Goal: Task Accomplishment & Management: Use online tool/utility

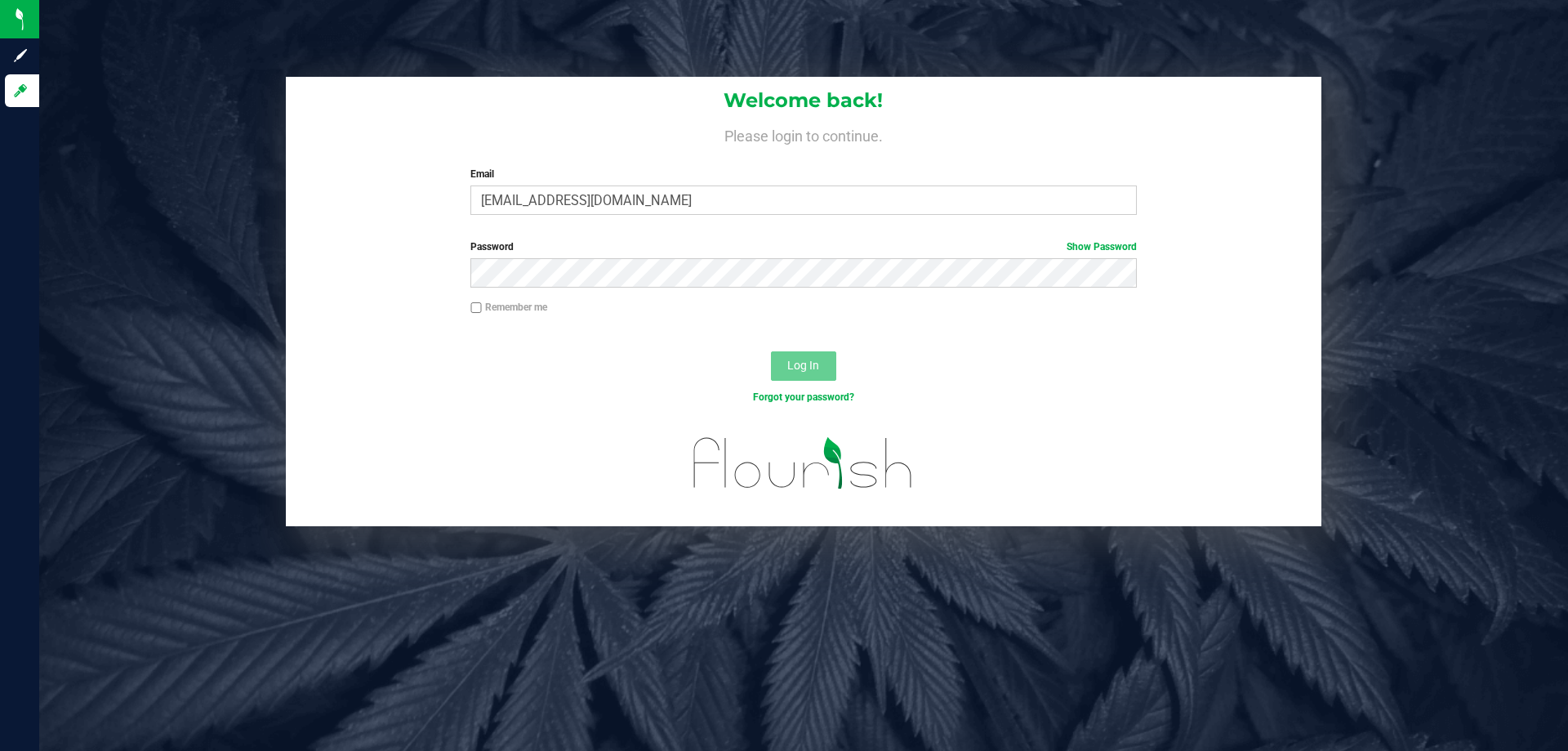
type input "[EMAIL_ADDRESS][DOMAIN_NAME]"
click at [771, 351] on button "Log In" at bounding box center [804, 365] width 65 height 29
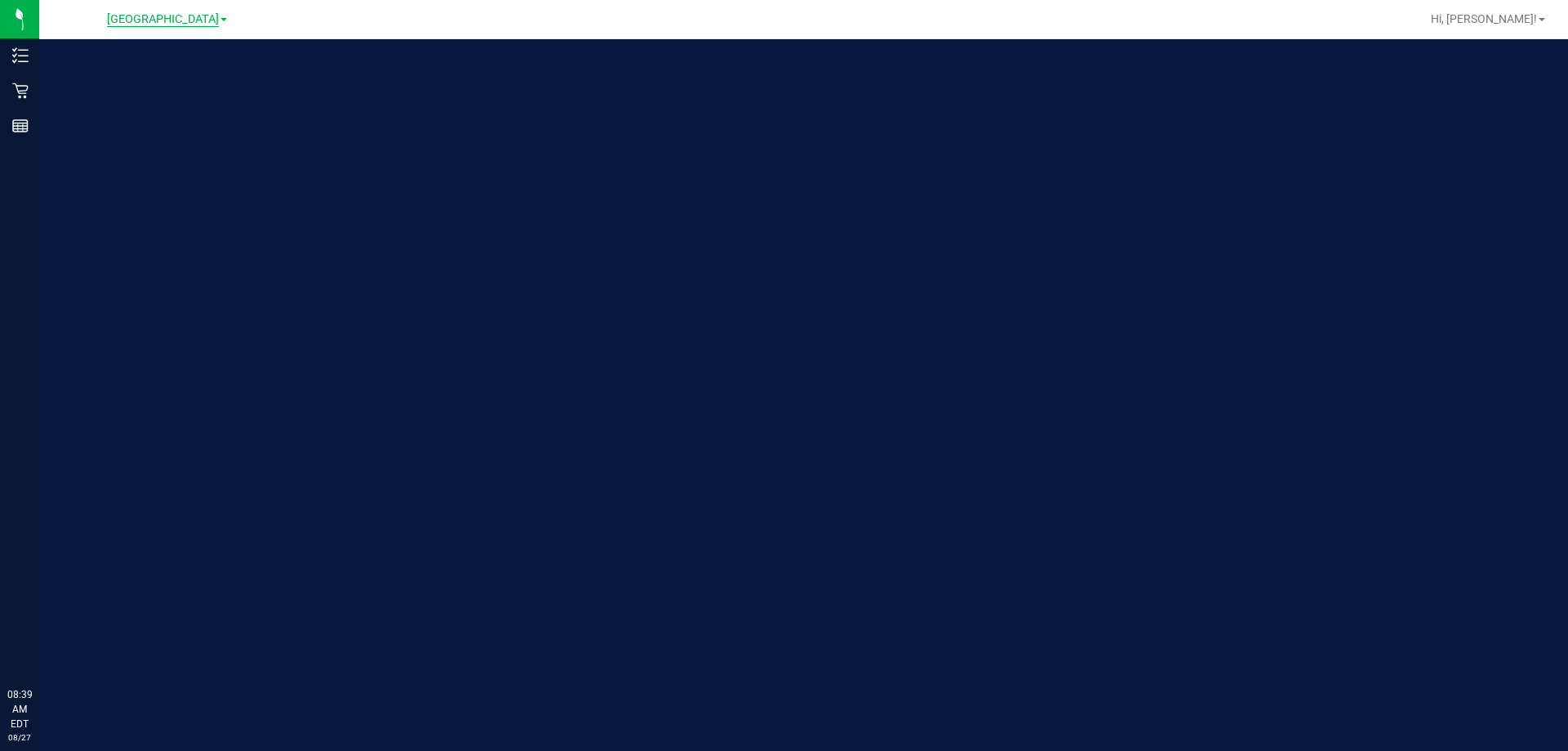
click at [215, 15] on span "[GEOGRAPHIC_DATA]" at bounding box center [163, 19] width 112 height 15
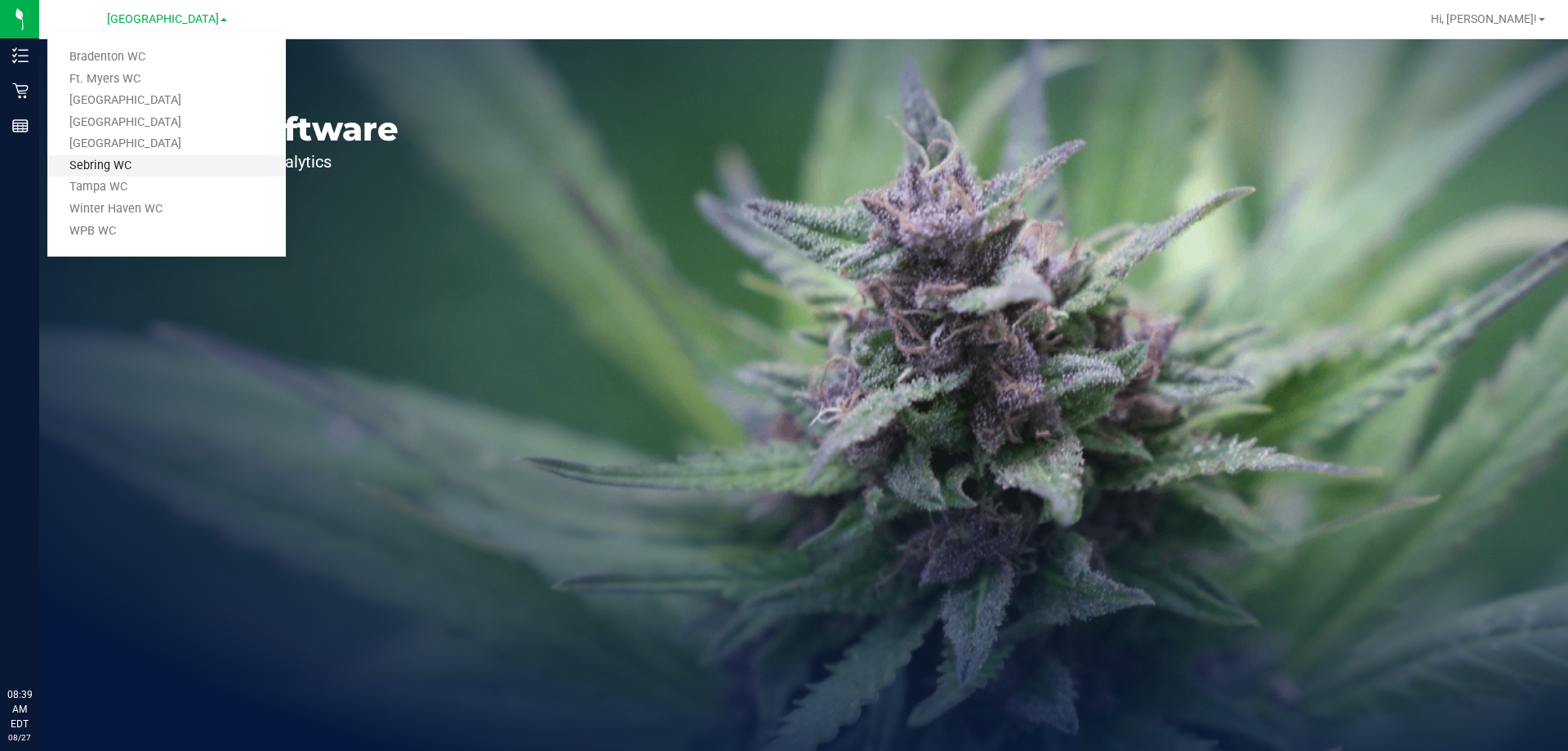
click at [103, 155] on link "Sebring WC" at bounding box center [166, 166] width 238 height 22
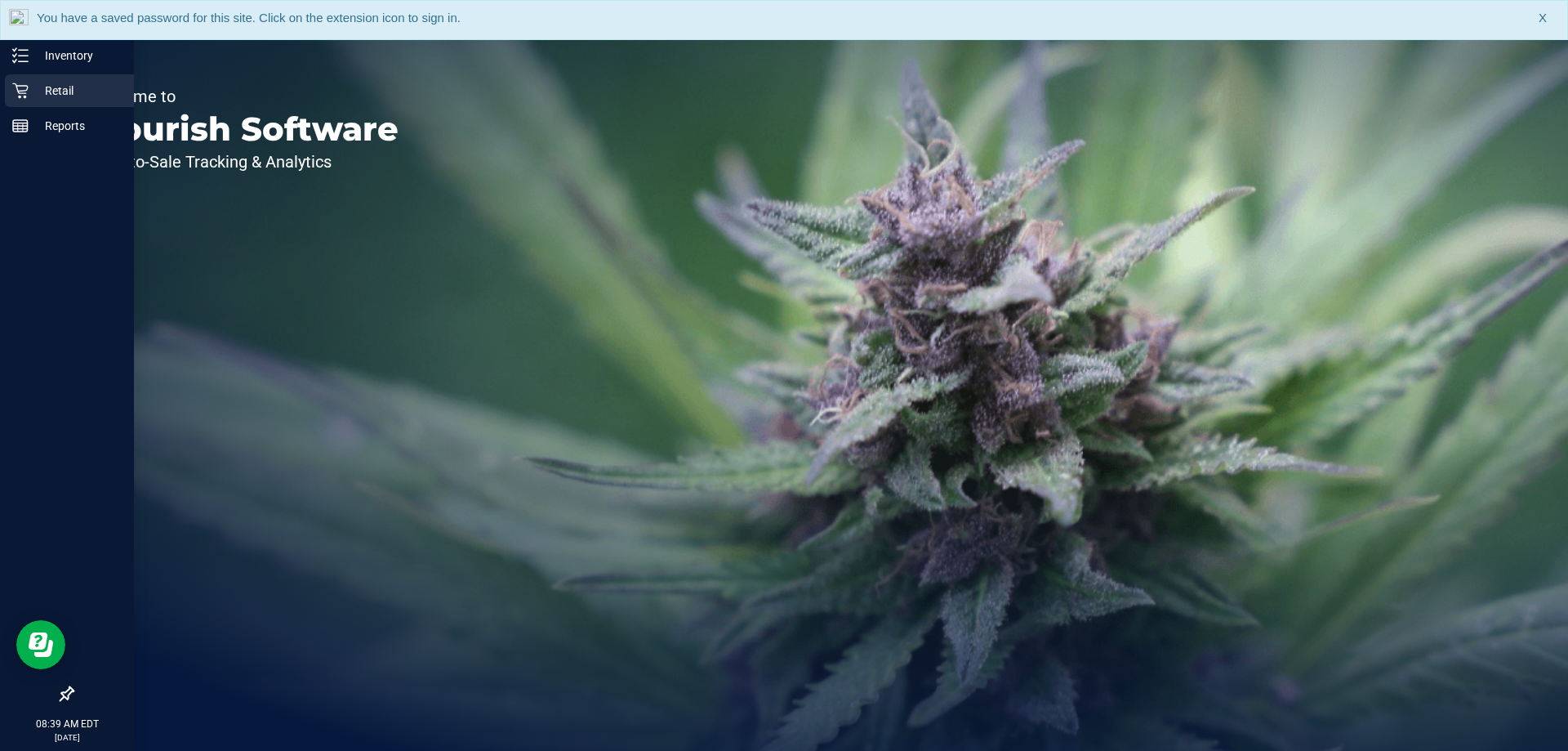
click at [22, 83] on icon at bounding box center [20, 91] width 16 height 16
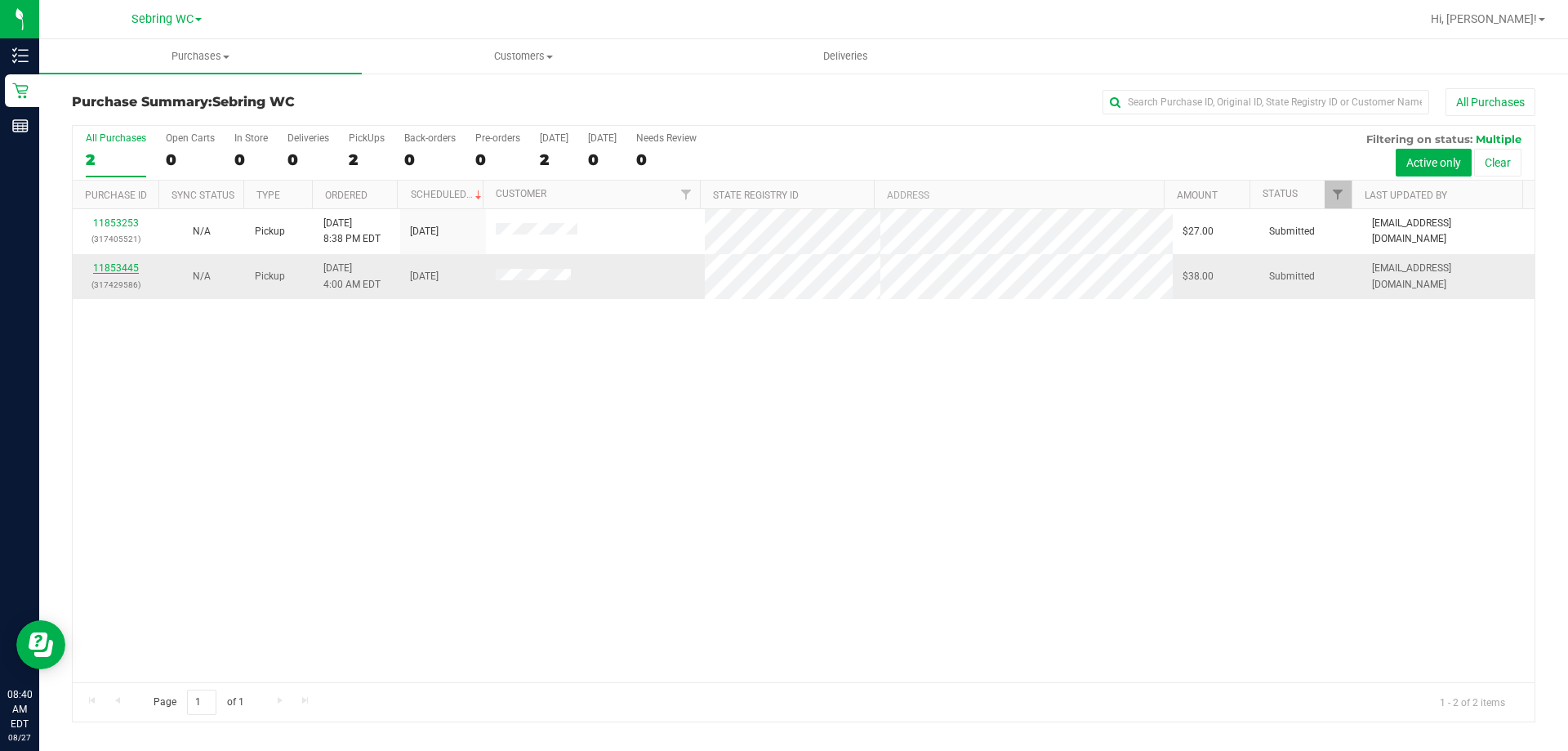
click at [103, 266] on link "11853445" at bounding box center [115, 267] width 45 height 12
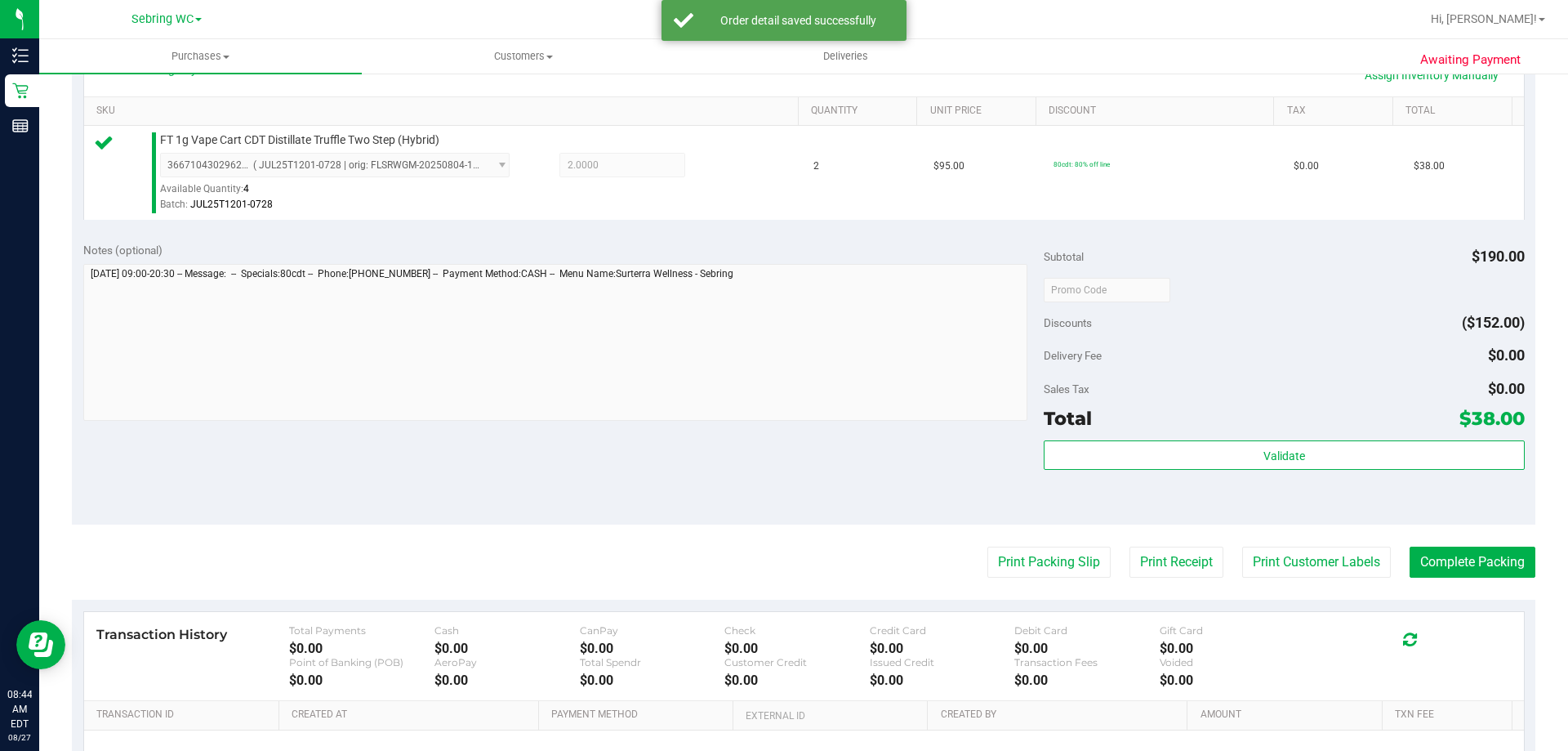
scroll to position [429, 0]
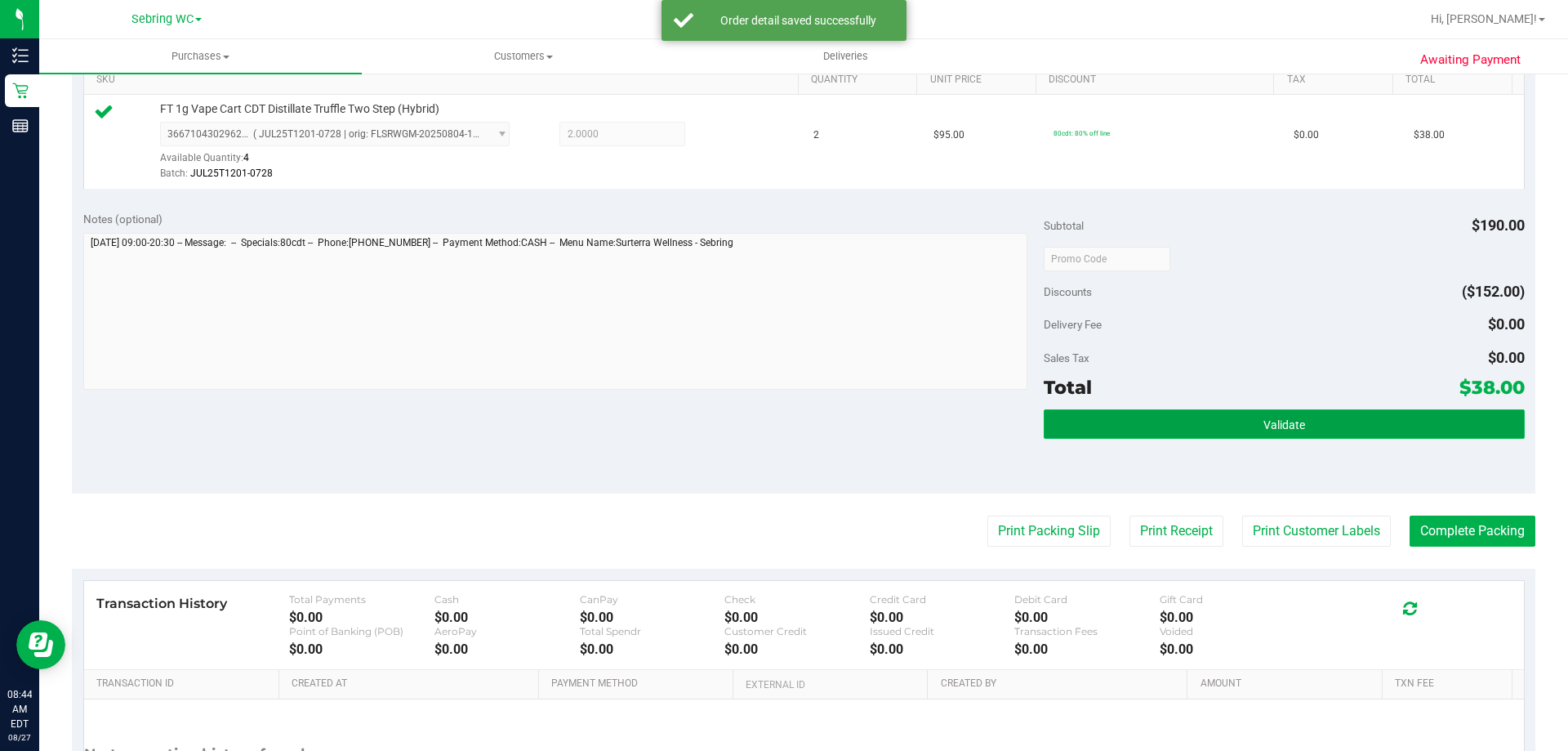
click at [1172, 410] on button "Validate" at bounding box center [1283, 424] width 480 height 29
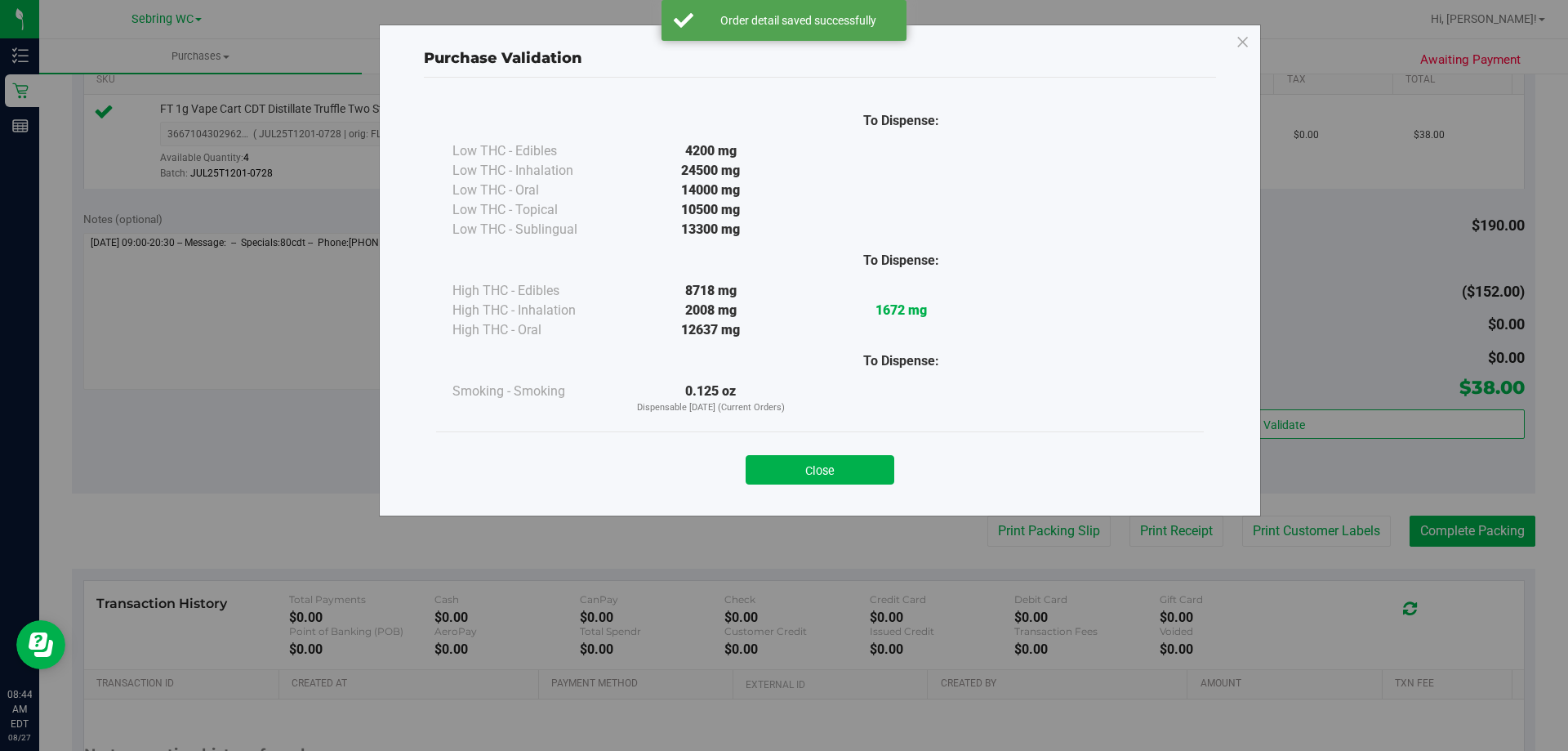
click at [1034, 541] on div "Purchase Validation To Dispense: Low THC - Edibles 4200 mg" at bounding box center [790, 376] width 1581 height 751
click at [874, 479] on button "Close" at bounding box center [820, 469] width 149 height 29
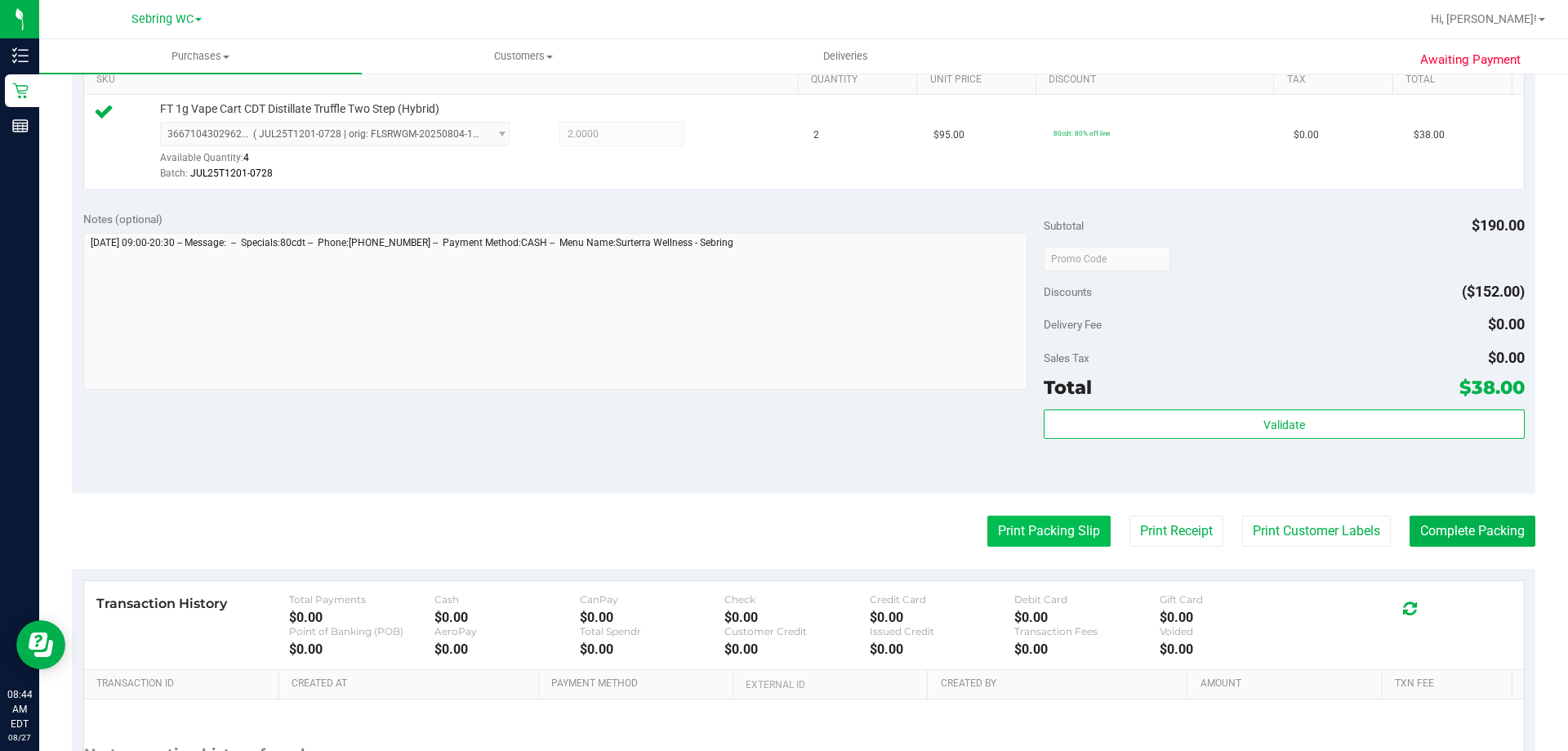
click at [1058, 538] on button "Print Packing Slip" at bounding box center [1049, 531] width 124 height 31
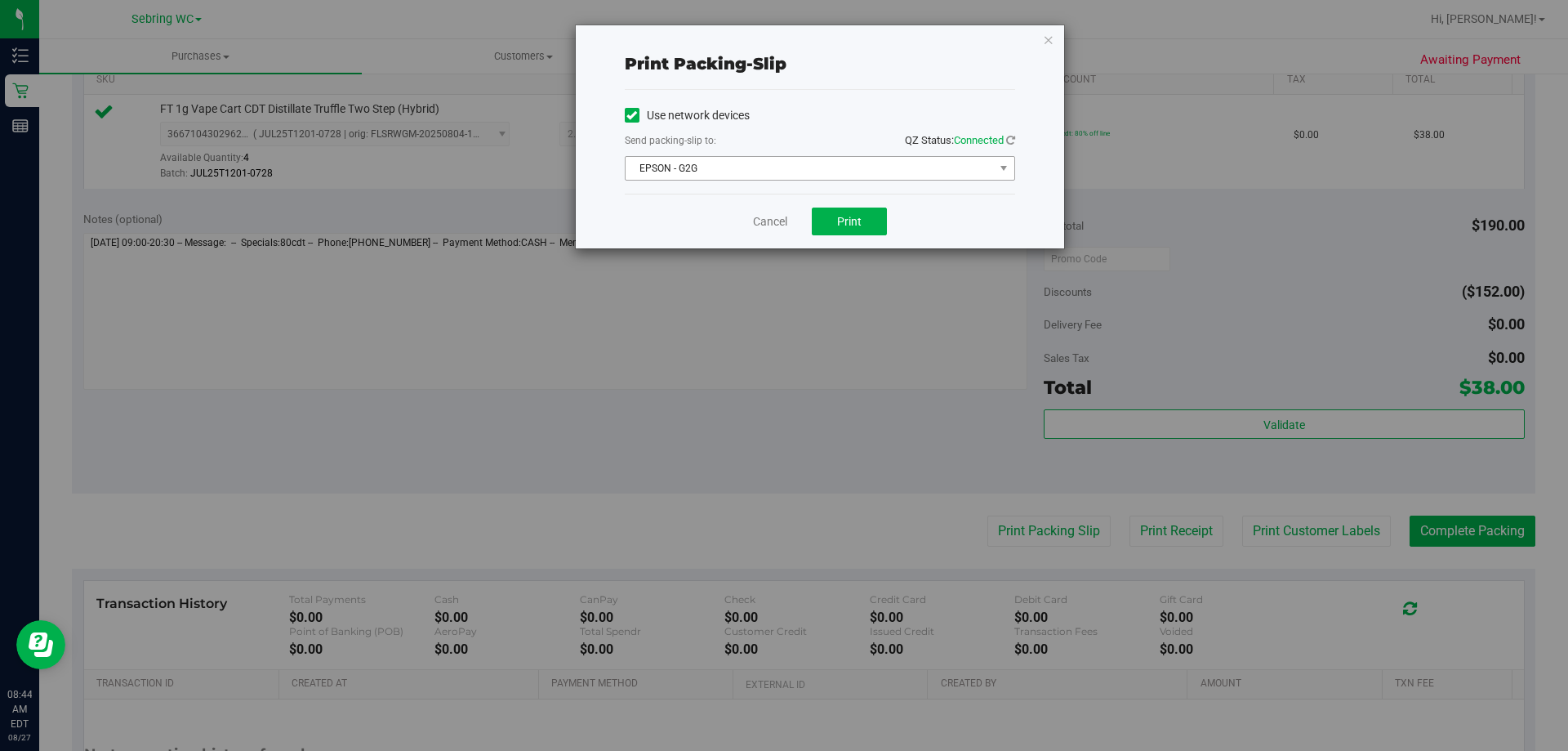
click at [824, 176] on span "EPSON - G2G" at bounding box center [809, 168] width 368 height 23
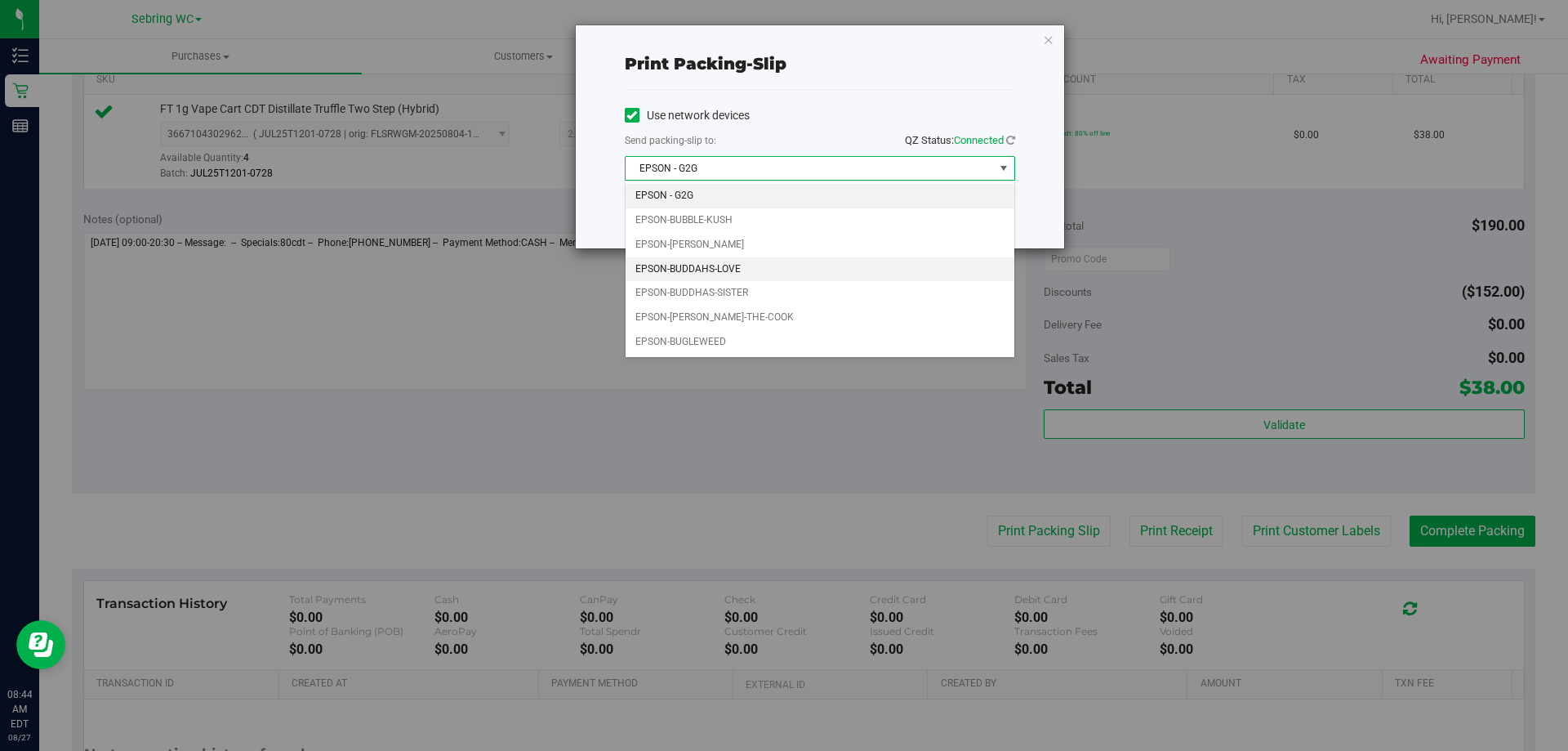
click at [744, 270] on li "EPSON-BUDDAHS-LOVE" at bounding box center [820, 269] width 389 height 25
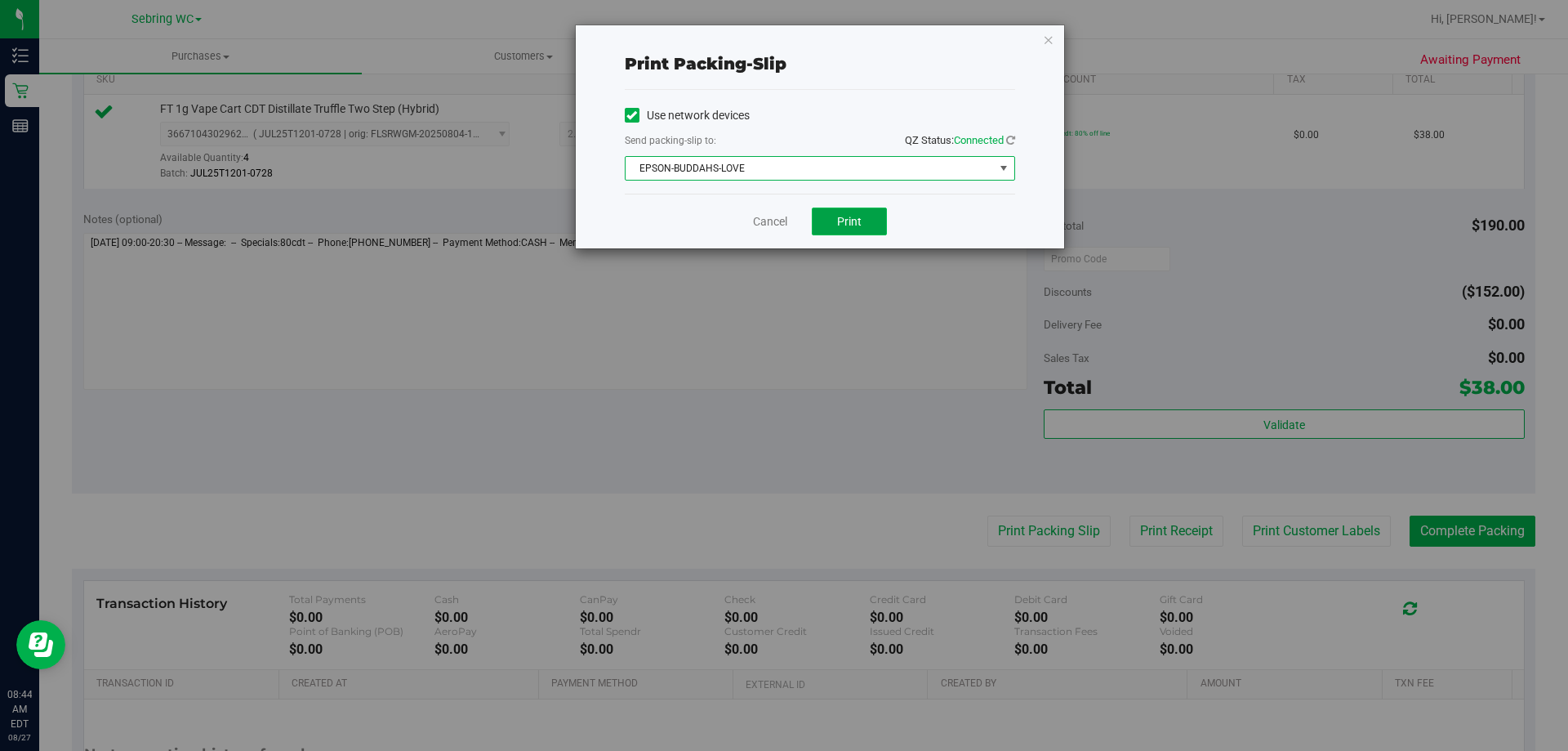
click at [849, 222] on span "Print" at bounding box center [849, 221] width 25 height 13
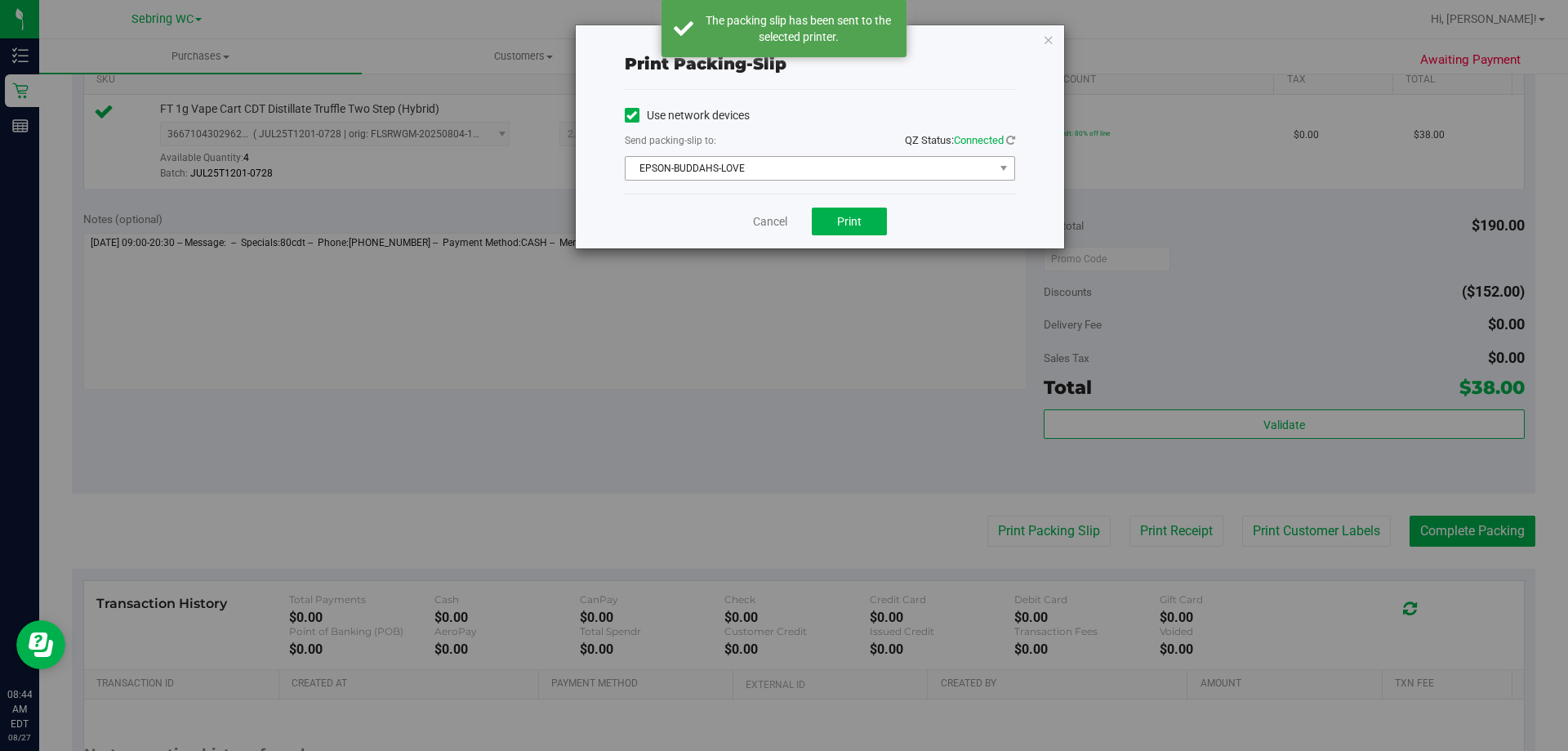
click at [671, 177] on span "EPSON-BUDDAHS-LOVE" at bounding box center [809, 168] width 368 height 23
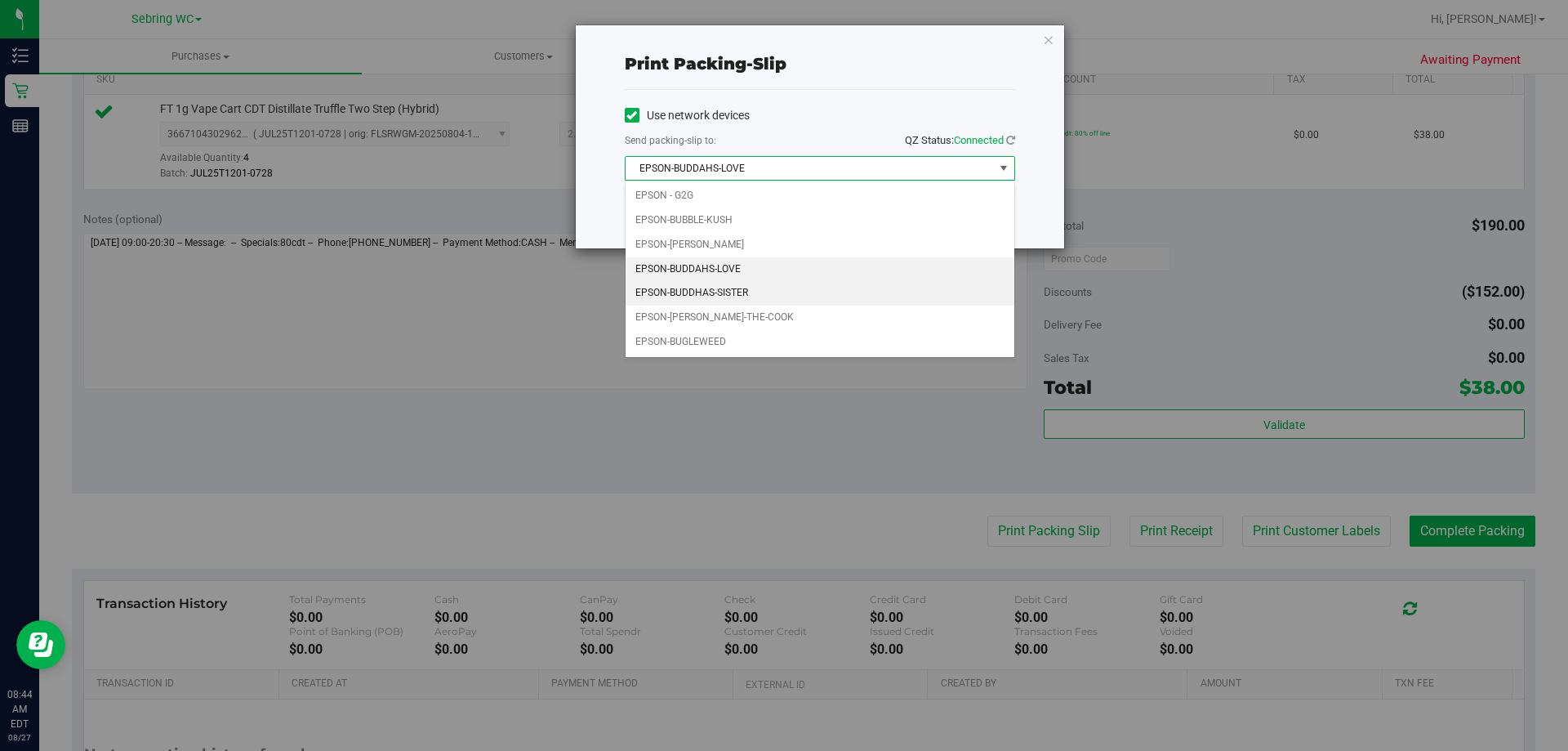
click at [684, 293] on li "EPSON-BUDDHAS-SISTER" at bounding box center [820, 293] width 389 height 25
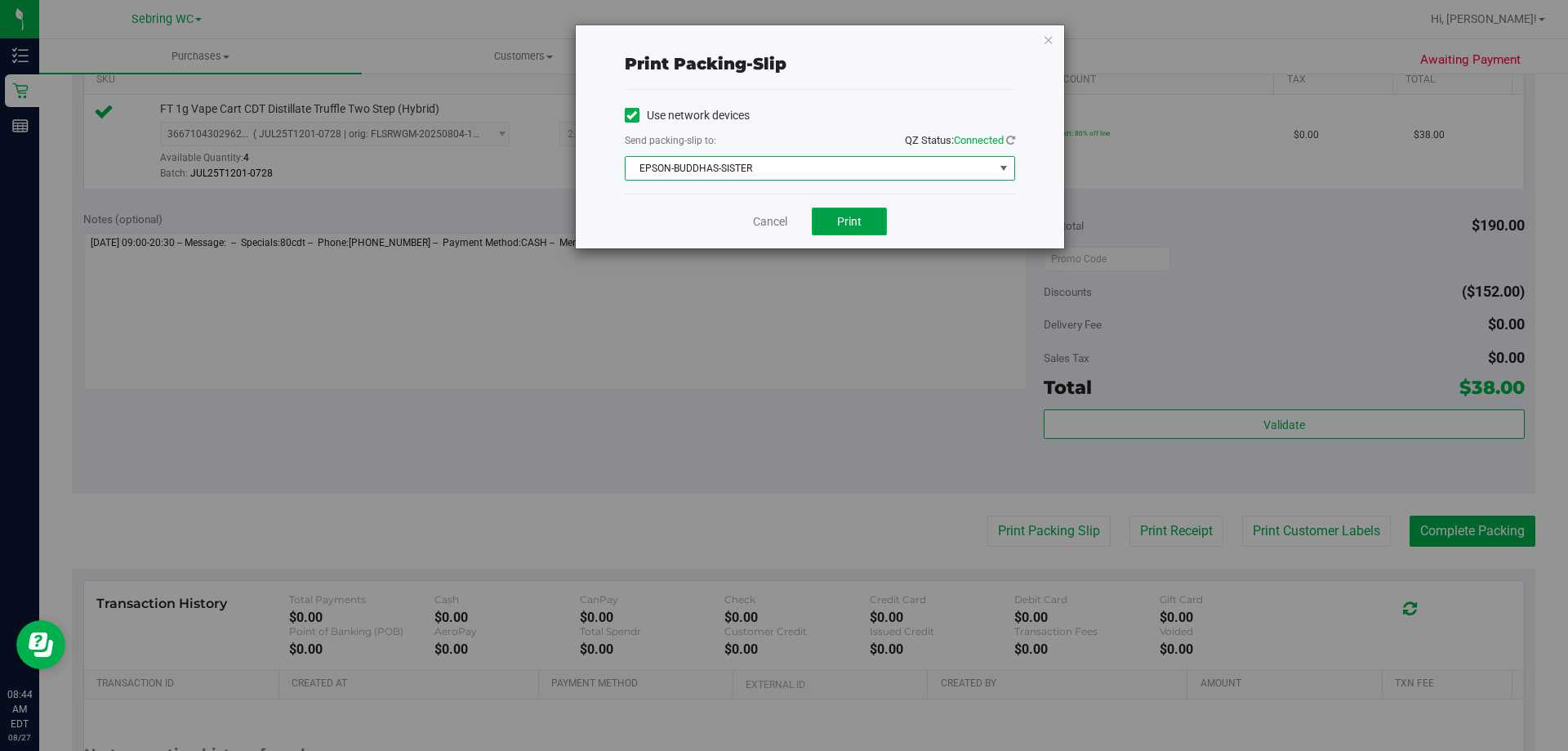
click at [864, 214] on button "Print" at bounding box center [849, 221] width 75 height 28
click at [778, 215] on link "Cancel" at bounding box center [770, 222] width 35 height 17
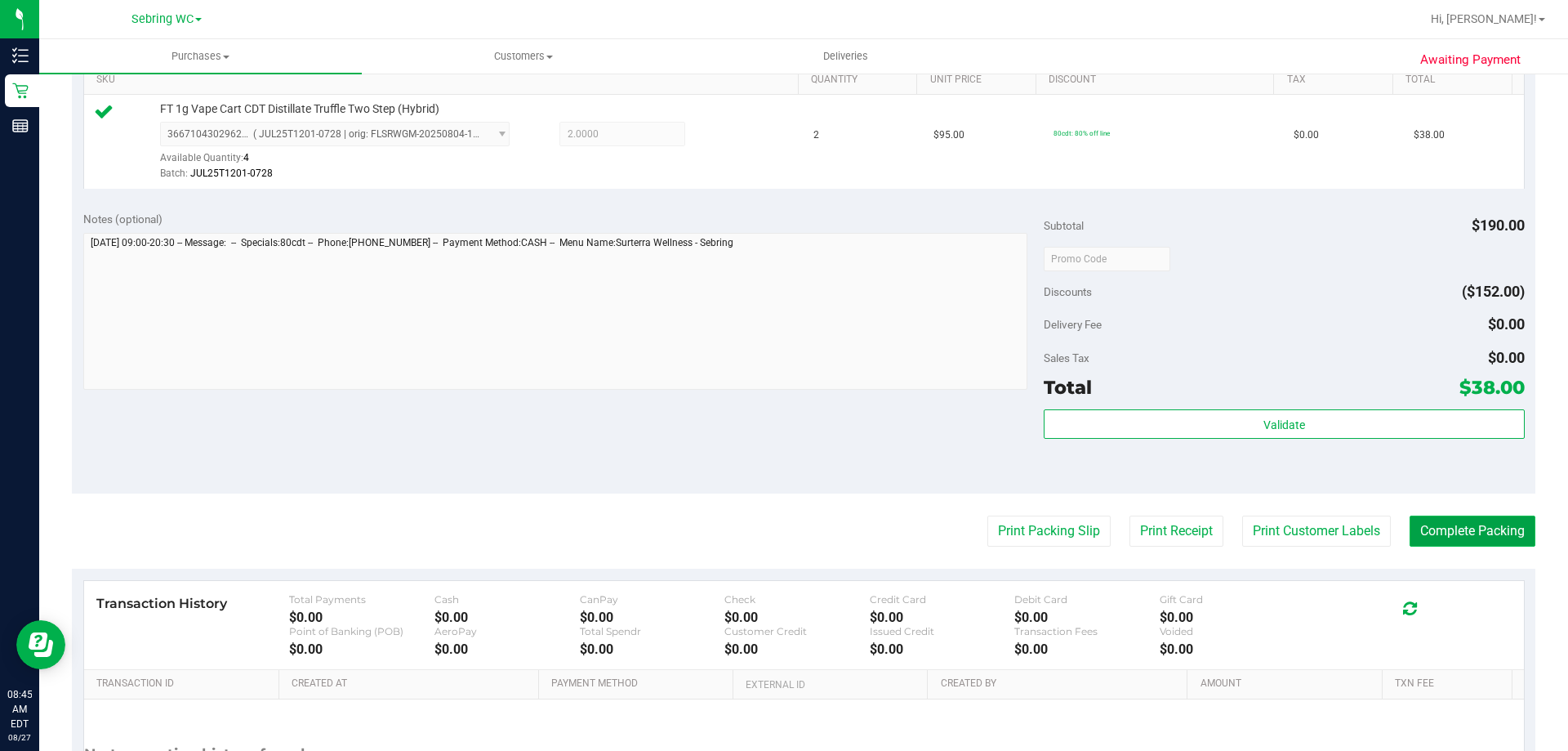
click at [1423, 516] on button "Complete Packing" at bounding box center [1473, 531] width 125 height 31
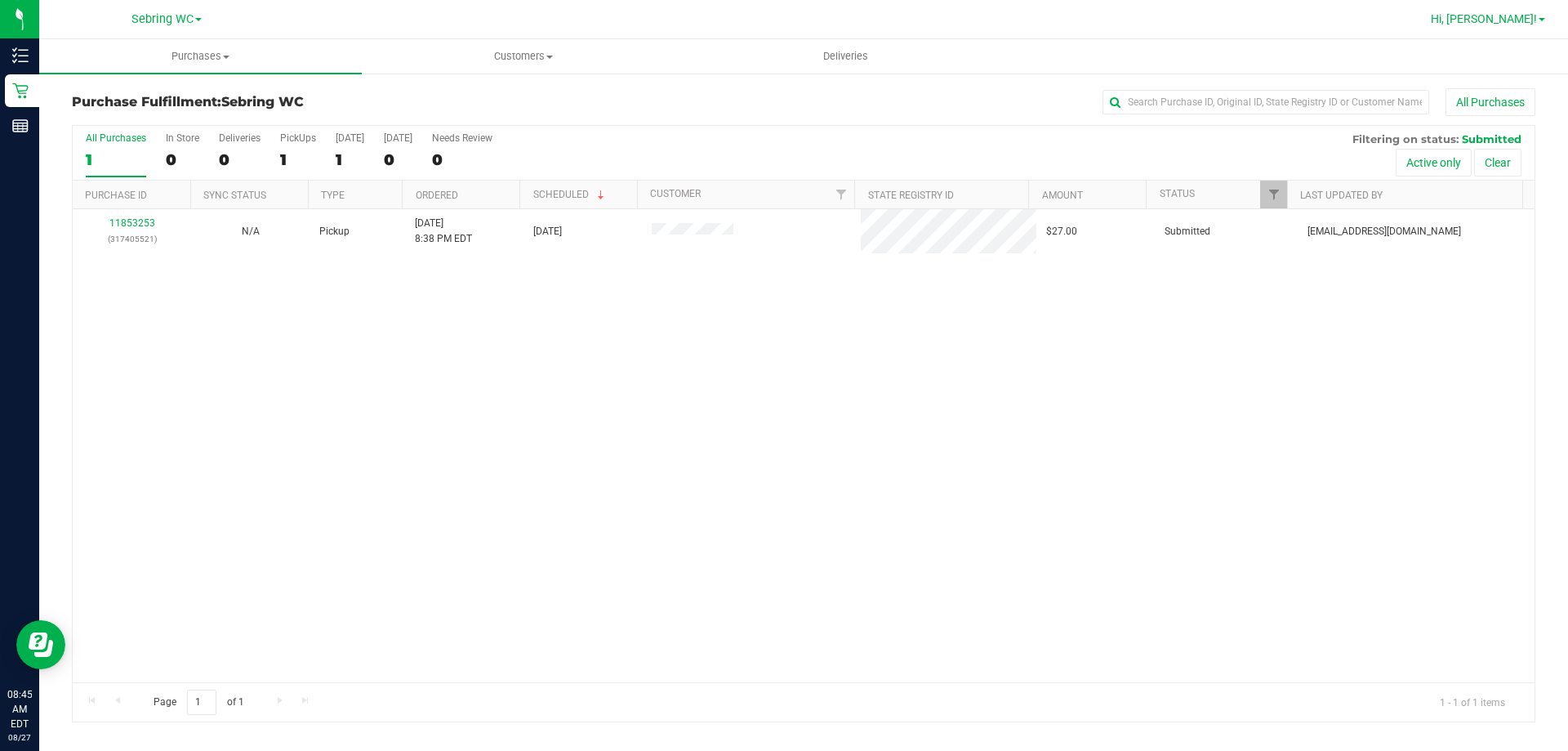
click at [1533, 27] on link "Hi, [PERSON_NAME]!" at bounding box center [1488, 19] width 127 height 17
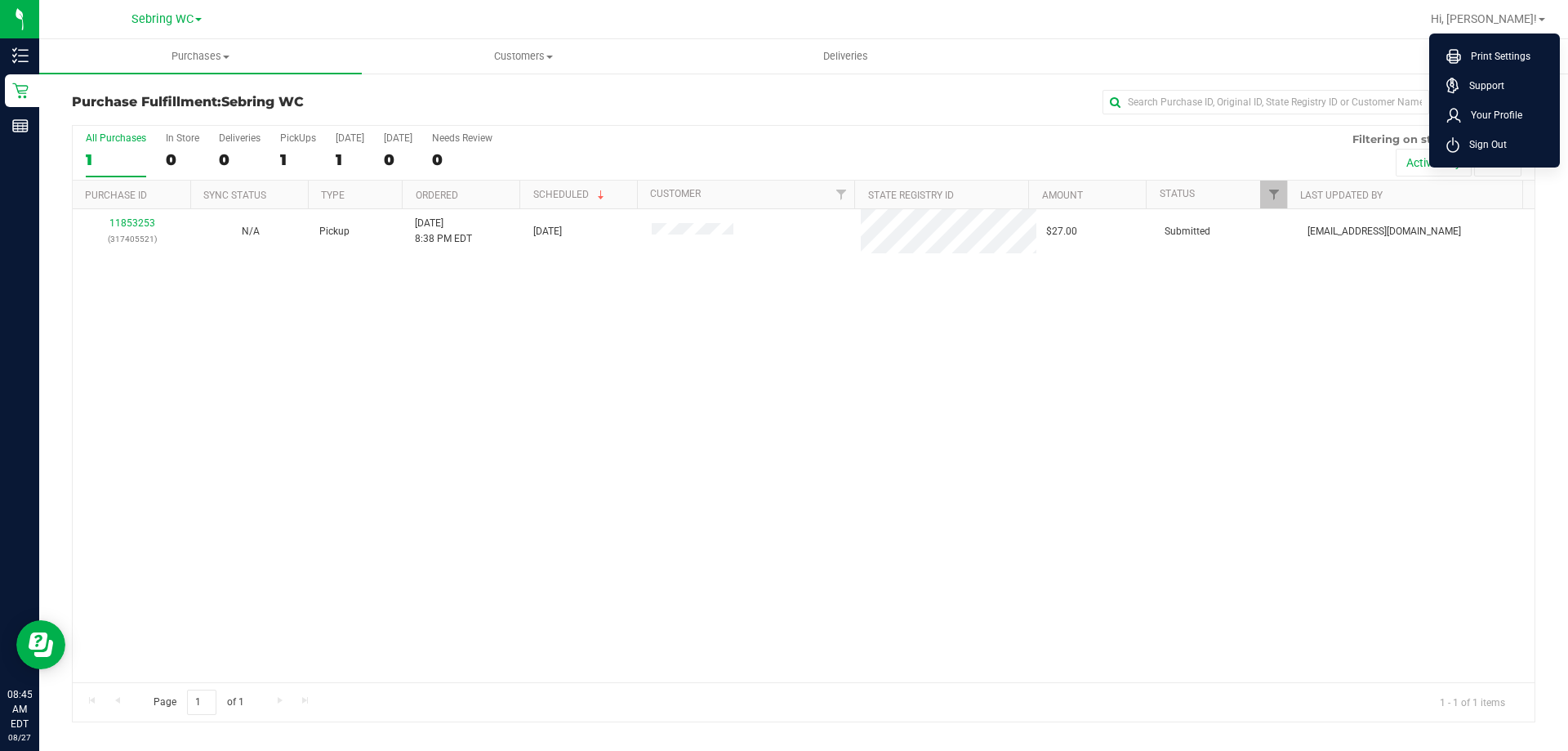
click at [1523, 165] on ul "Print Settings Support Your Profile Sign Out" at bounding box center [1494, 100] width 131 height 134
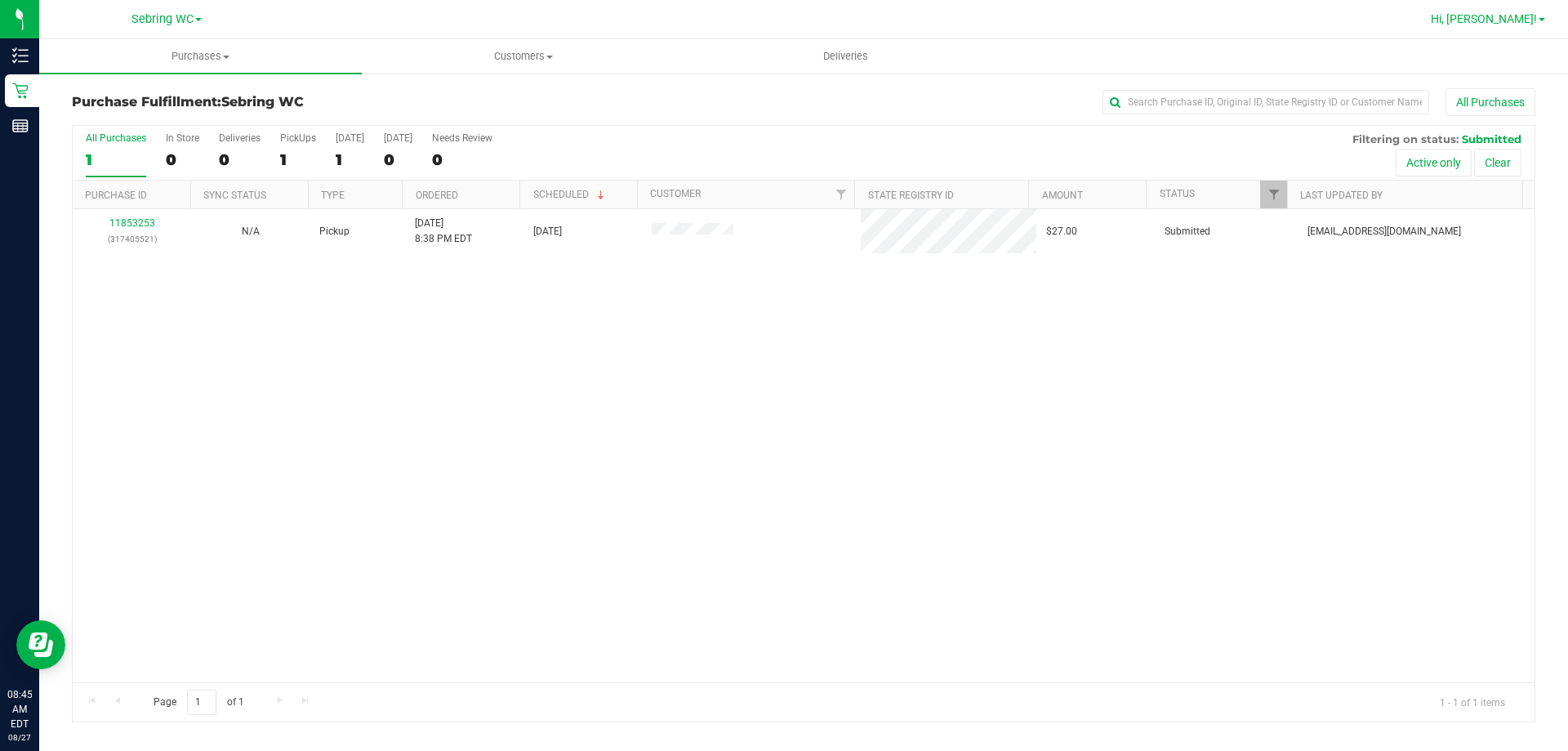
click at [1509, 14] on span "Hi, [PERSON_NAME]!" at bounding box center [1483, 18] width 106 height 13
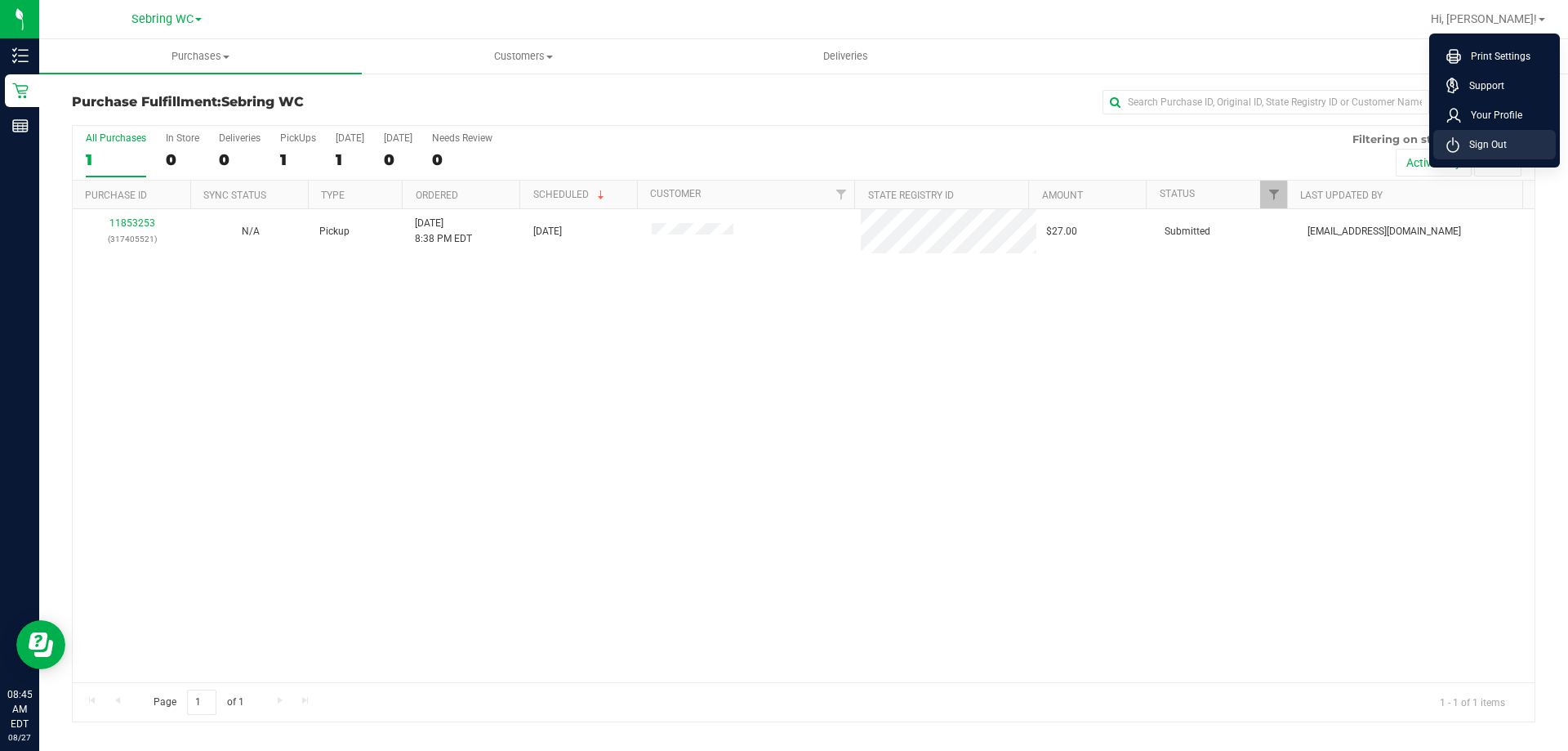
click at [1516, 149] on li "Sign Out" at bounding box center [1494, 145] width 123 height 29
